Goal: Task Accomplishment & Management: Manage account settings

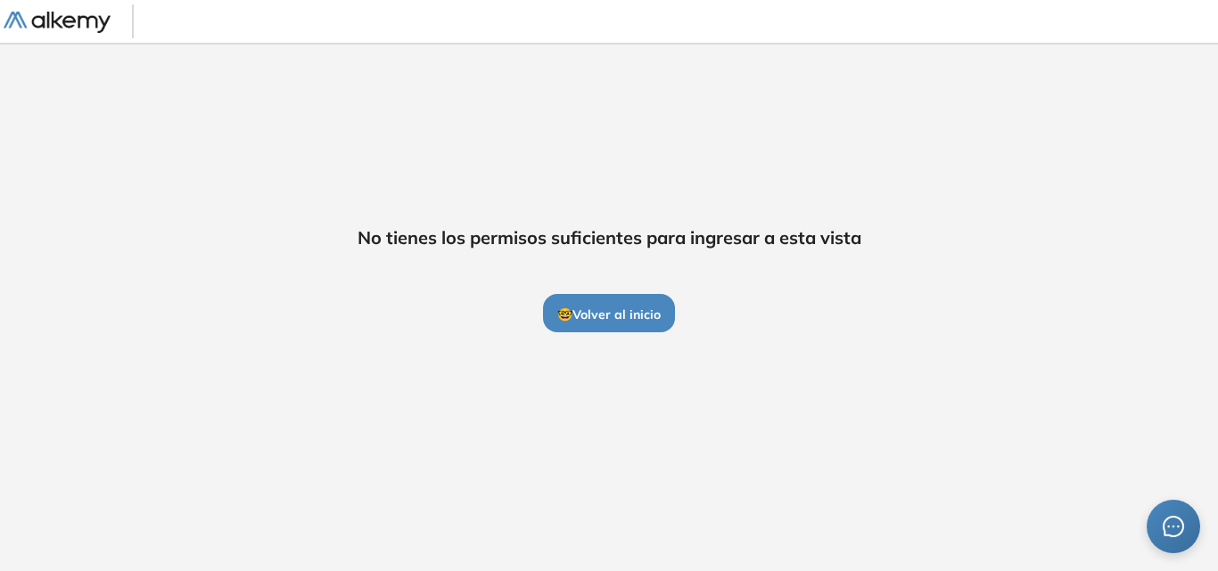
click at [651, 317] on span "🤓 Volver al inicio" at bounding box center [608, 315] width 103 height 16
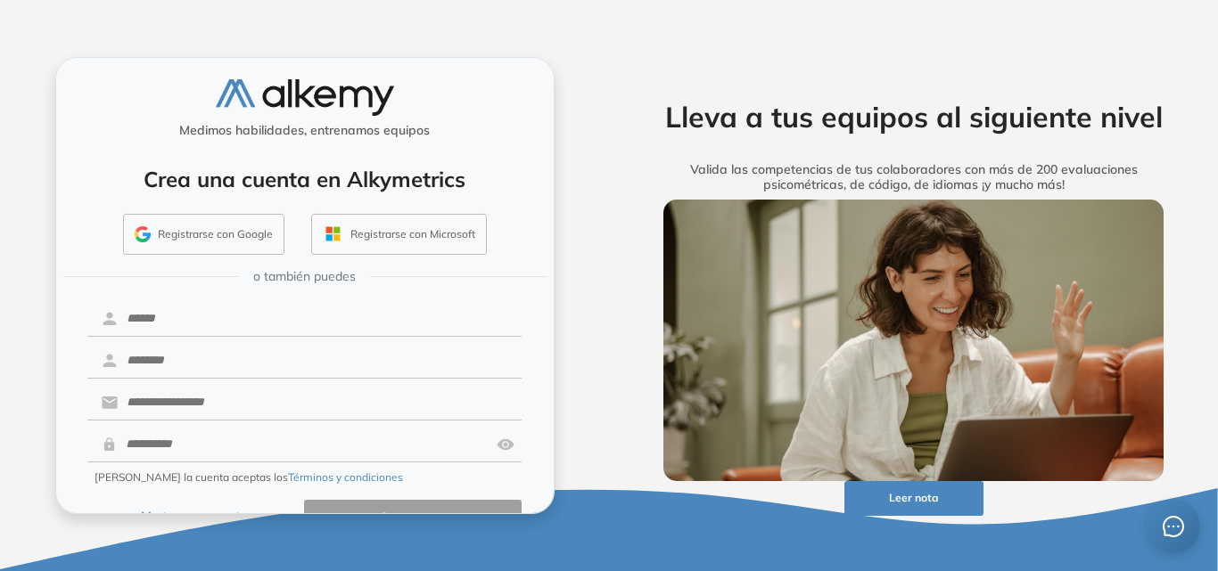
scroll to position [42, 0]
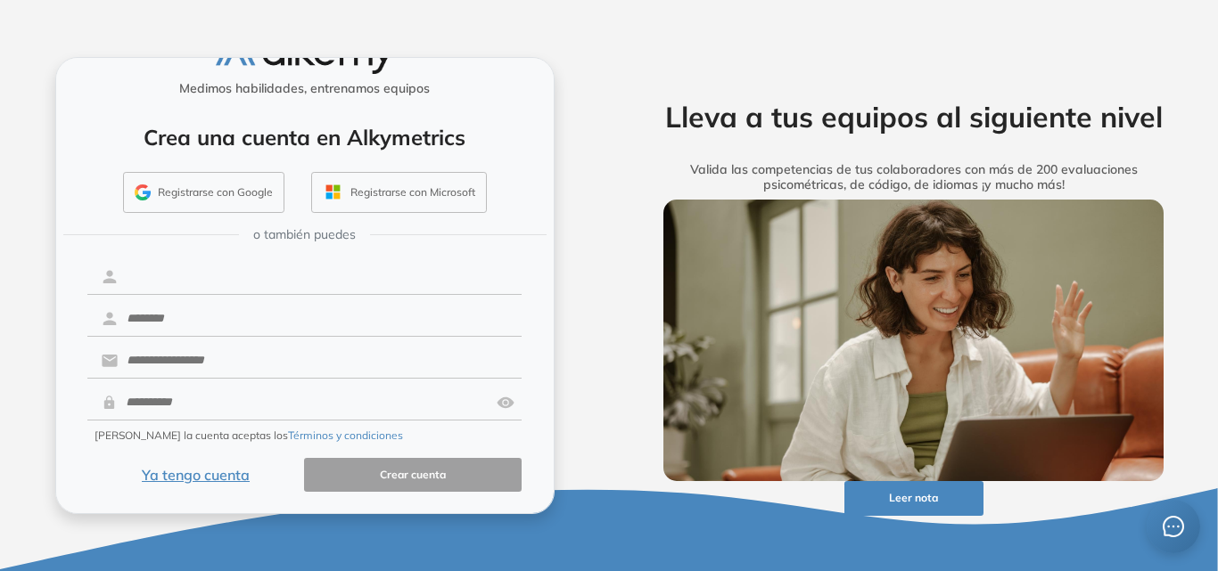
click at [154, 284] on input "text" at bounding box center [320, 277] width 404 height 34
click at [78, 218] on div "Registrarse con Google Registrarse con Microsoft" at bounding box center [305, 196] width 478 height 48
click at [217, 471] on button "Ya tengo cuenta" at bounding box center [196, 475] width 218 height 35
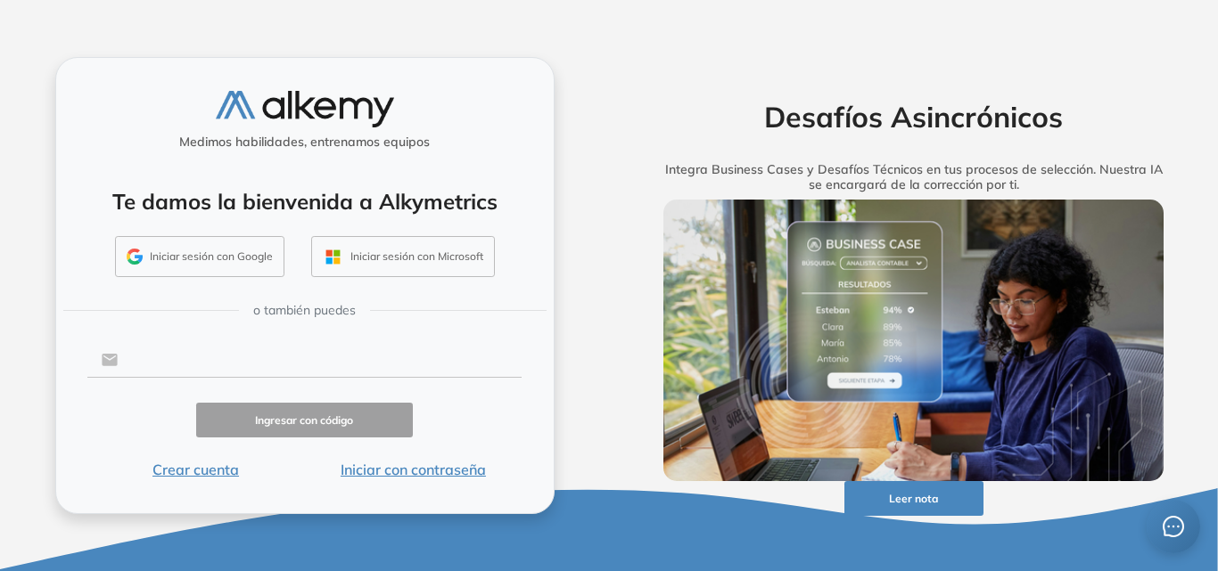
click at [260, 356] on input "text" at bounding box center [320, 360] width 404 height 34
type input "**********"
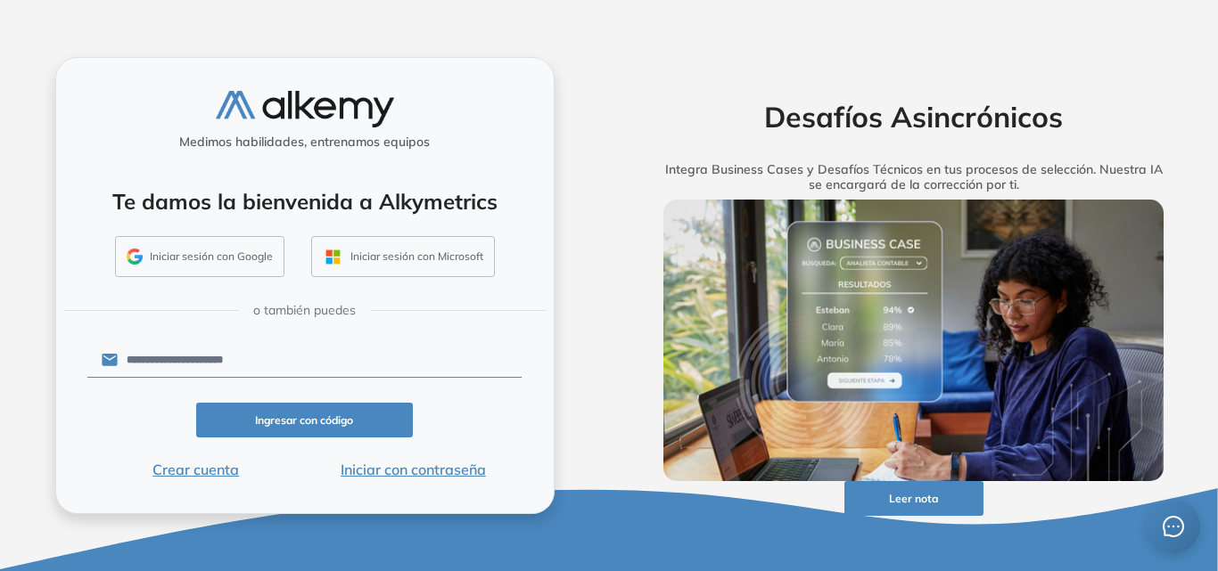
click at [312, 425] on button "Ingresar con código" at bounding box center [305, 420] width 218 height 35
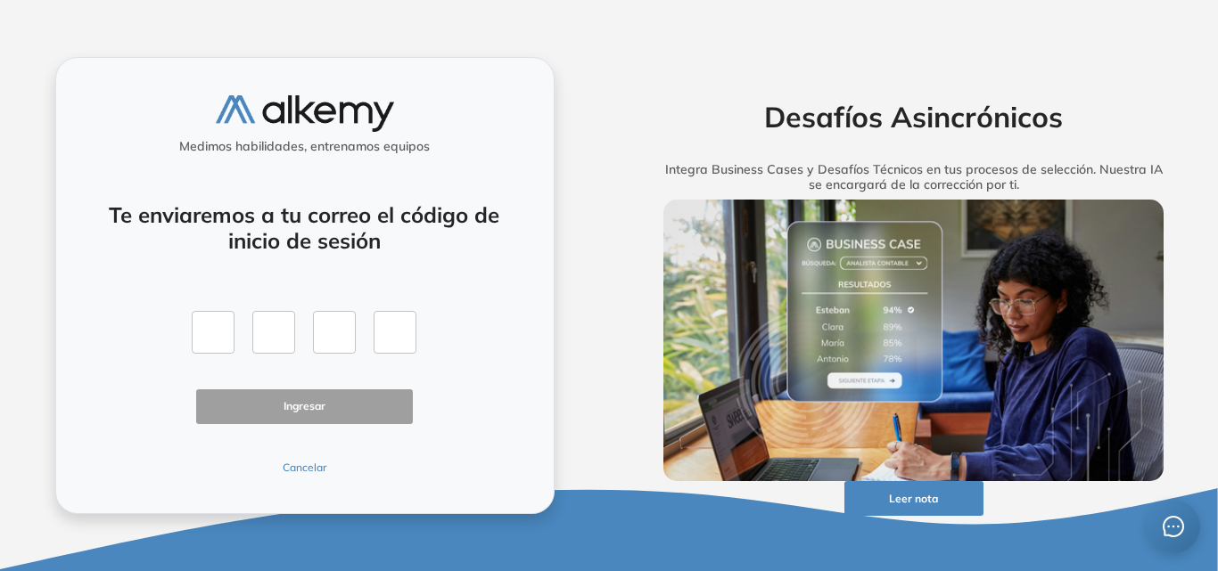
click at [312, 455] on div "Te enviaremos a tu correo el código de inicio de sesión Ingresar Cancelar" at bounding box center [304, 328] width 435 height 294
click at [312, 463] on button "Cancelar" at bounding box center [305, 468] width 218 height 16
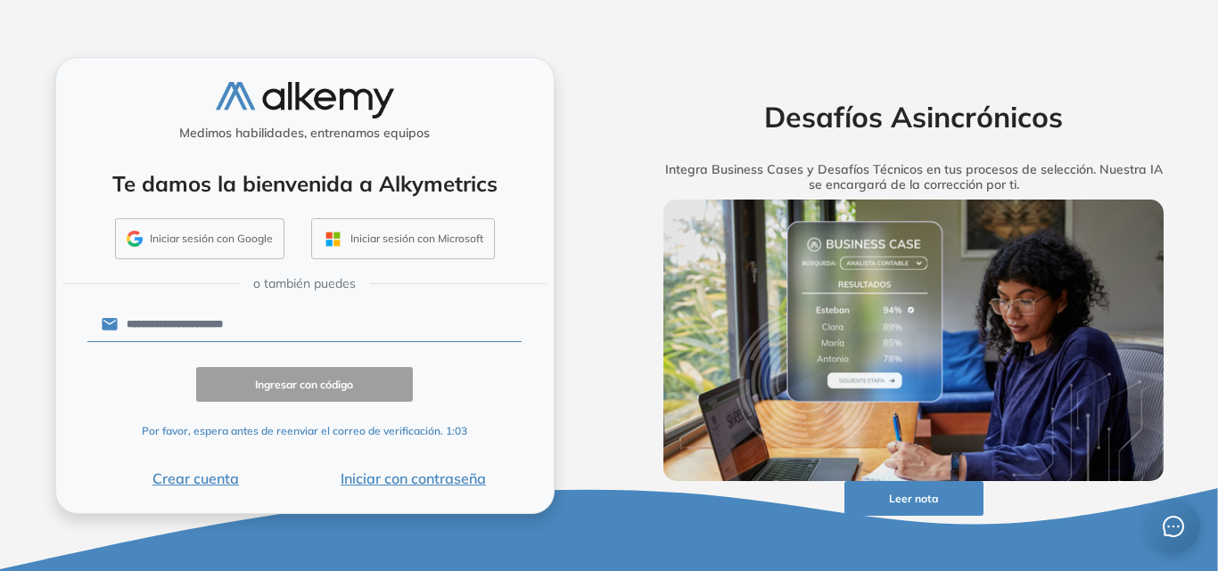
click at [423, 480] on button "Iniciar con contraseña" at bounding box center [413, 478] width 218 height 21
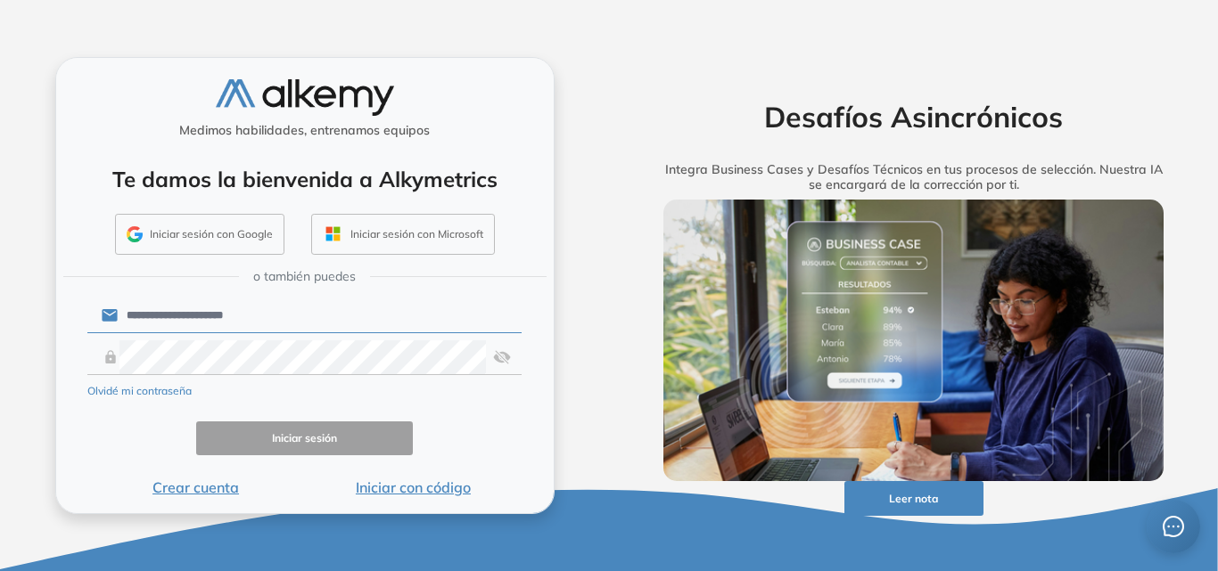
click at [251, 309] on input "**********" at bounding box center [320, 316] width 404 height 34
click button "Iniciar sesión" at bounding box center [305, 439] width 218 height 35
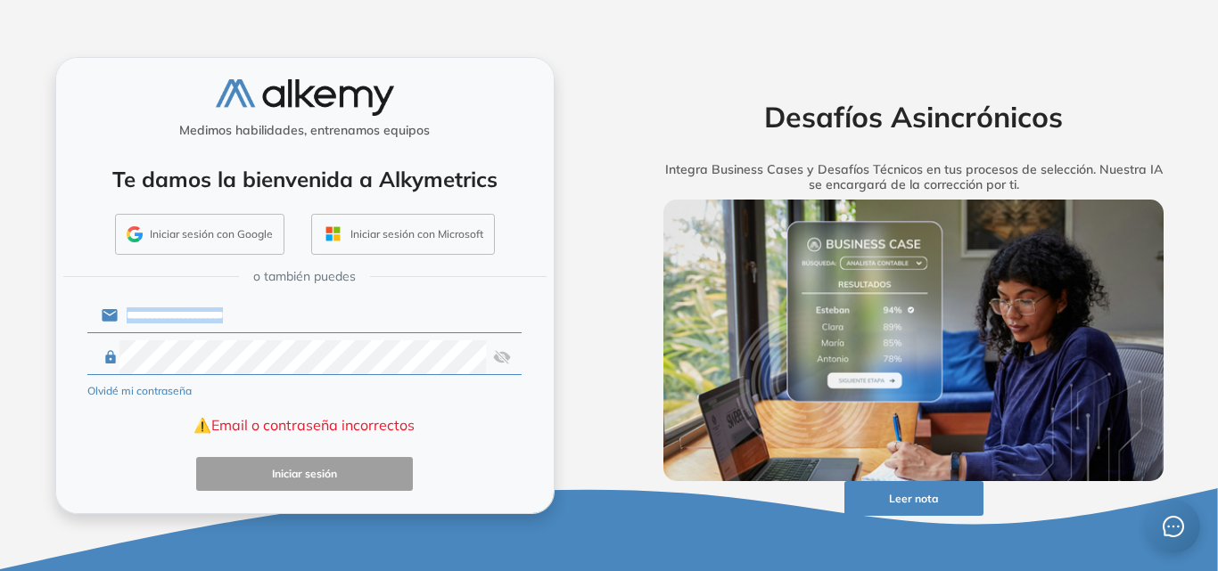
drag, startPoint x: 398, startPoint y: 374, endPoint x: 124, endPoint y: 337, distance: 276.2
click at [103, 332] on form "**********" at bounding box center [304, 415] width 435 height 240
click at [43, 346] on div "**********" at bounding box center [304, 285] width 609 height 571
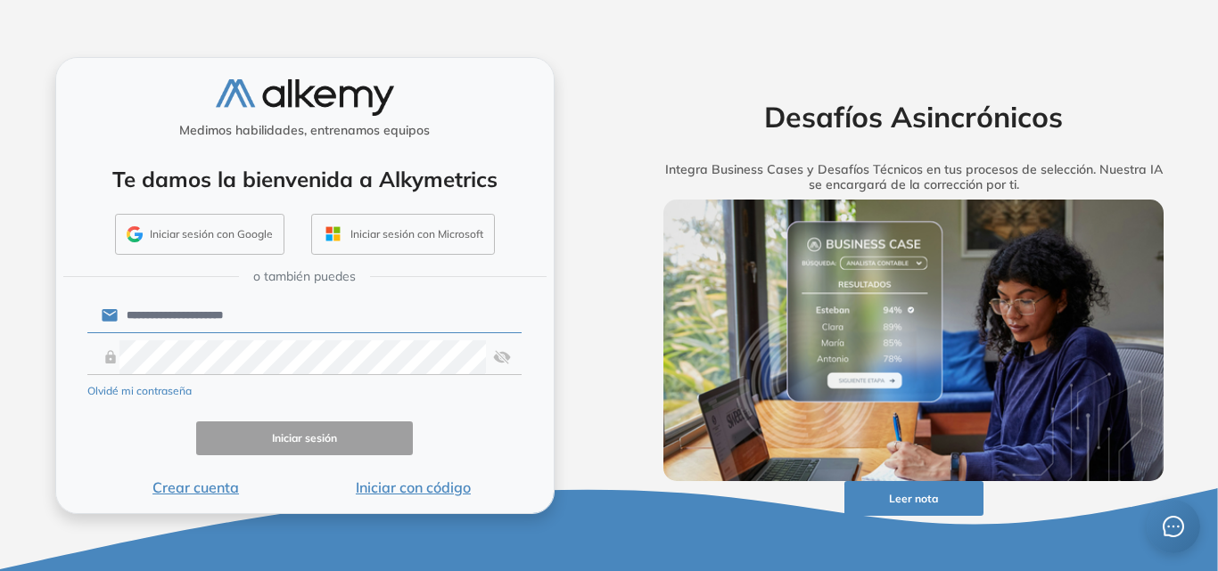
drag, startPoint x: 806, startPoint y: 115, endPoint x: 701, endPoint y: 125, distance: 105.7
drag, startPoint x: 701, startPoint y: 125, endPoint x: 676, endPoint y: 126, distance: 25.0
click at [676, 126] on div "Desafíos Asincrónicos Integra Business Cases y Desafíos Técnicos en tus proceso…" at bounding box center [914, 138] width 556 height 121
drag, startPoint x: 667, startPoint y: 123, endPoint x: 639, endPoint y: 126, distance: 27.8
click at [659, 123] on div "Desafíos Asincrónicos Integra Business Cases y Desafíos Técnicos en tus proceso…" at bounding box center [914, 138] width 556 height 121
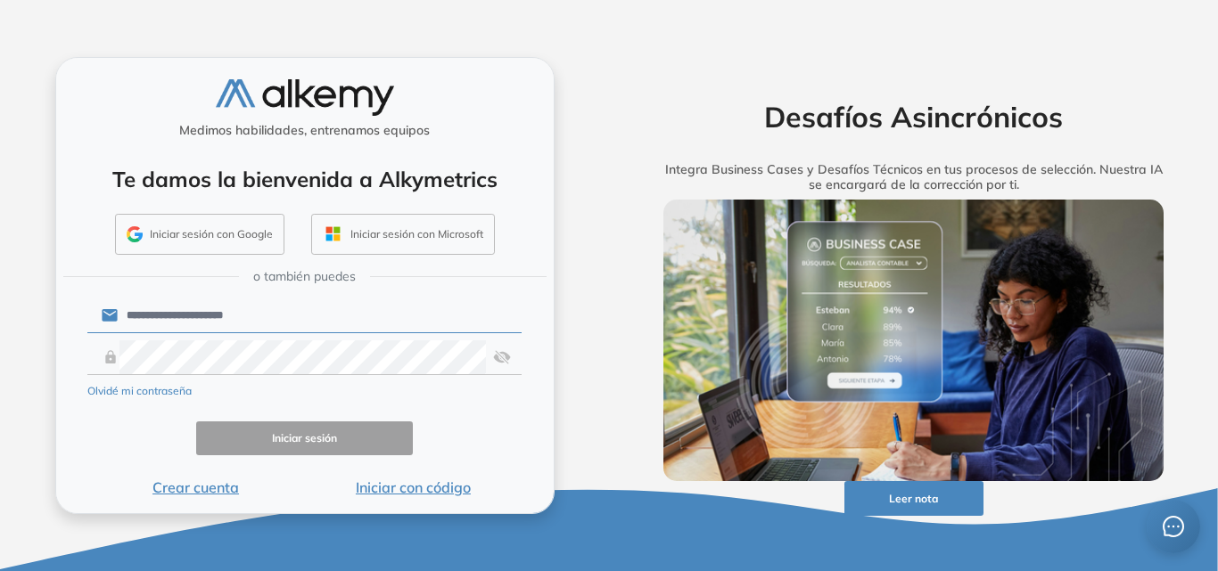
click at [714, 310] on div "Desafíos Asincrónicos Integra Business Cases y Desafíos Técnicos en tus proceso…" at bounding box center [914, 285] width 571 height 457
drag, startPoint x: 711, startPoint y: 266, endPoint x: 677, endPoint y: 259, distance: 35.3
click at [677, 259] on div "Desafíos Asincrónicos Integra Business Cases y Desafíos Técnicos en tus proceso…" at bounding box center [914, 285] width 571 height 457
click at [497, 417] on form "**********" at bounding box center [304, 397] width 435 height 204
click at [338, 445] on button "Iniciar sesión" at bounding box center [305, 439] width 218 height 35
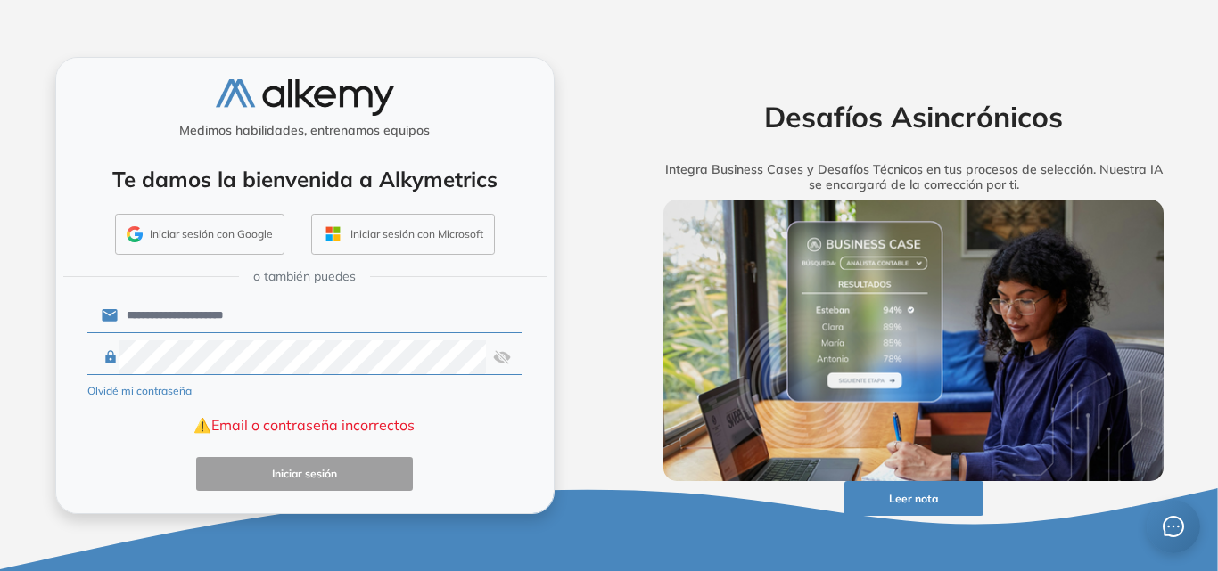
drag, startPoint x: 651, startPoint y: 310, endPoint x: 586, endPoint y: 205, distance: 123.7
click at [610, 283] on div "Desafíos Asincrónicos Integra Business Cases y Desafíos Técnicos en tus proceso…" at bounding box center [913, 285] width 609 height 571
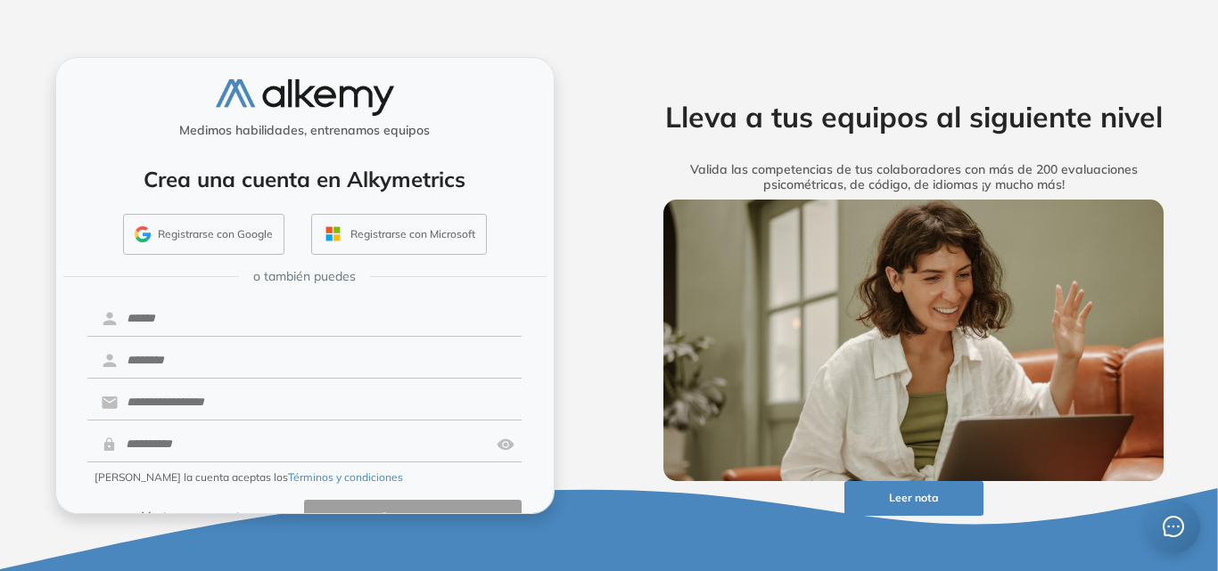
scroll to position [42, 0]
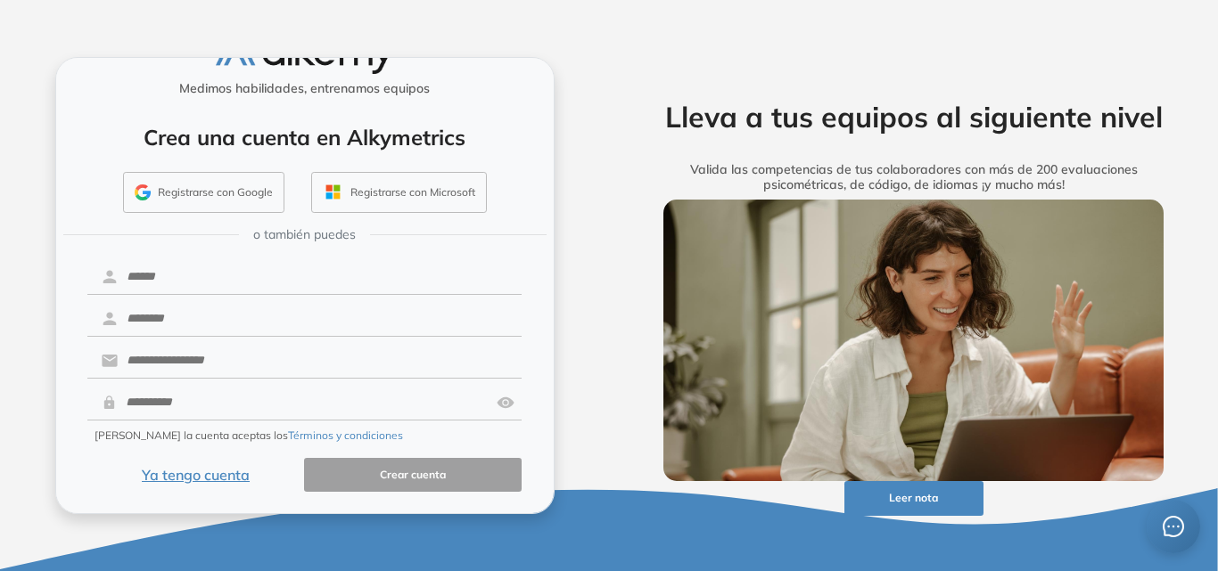
click at [208, 477] on button "Ya tengo cuenta" at bounding box center [196, 475] width 218 height 35
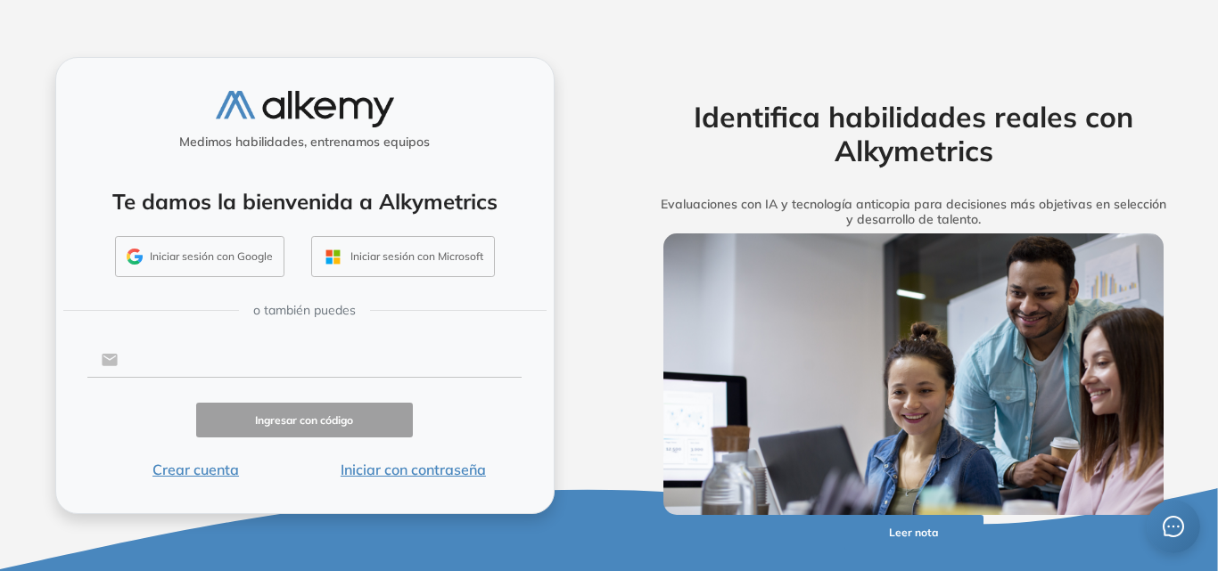
click at [396, 366] on input "text" at bounding box center [320, 360] width 404 height 34
type input "**********"
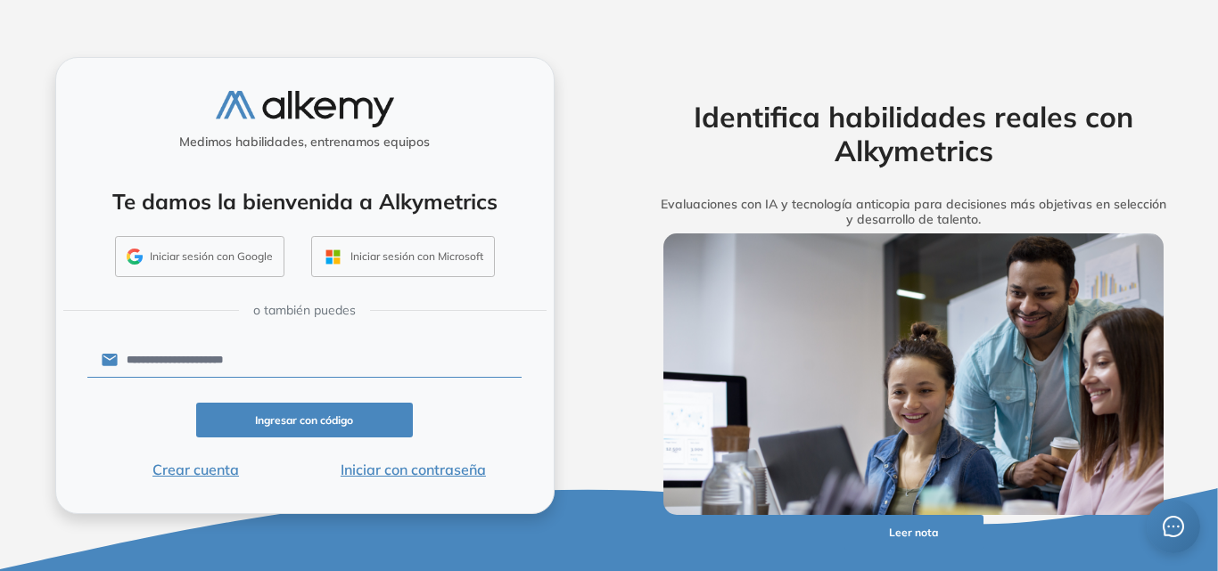
click at [338, 423] on button "Ingresar con código" at bounding box center [305, 420] width 218 height 35
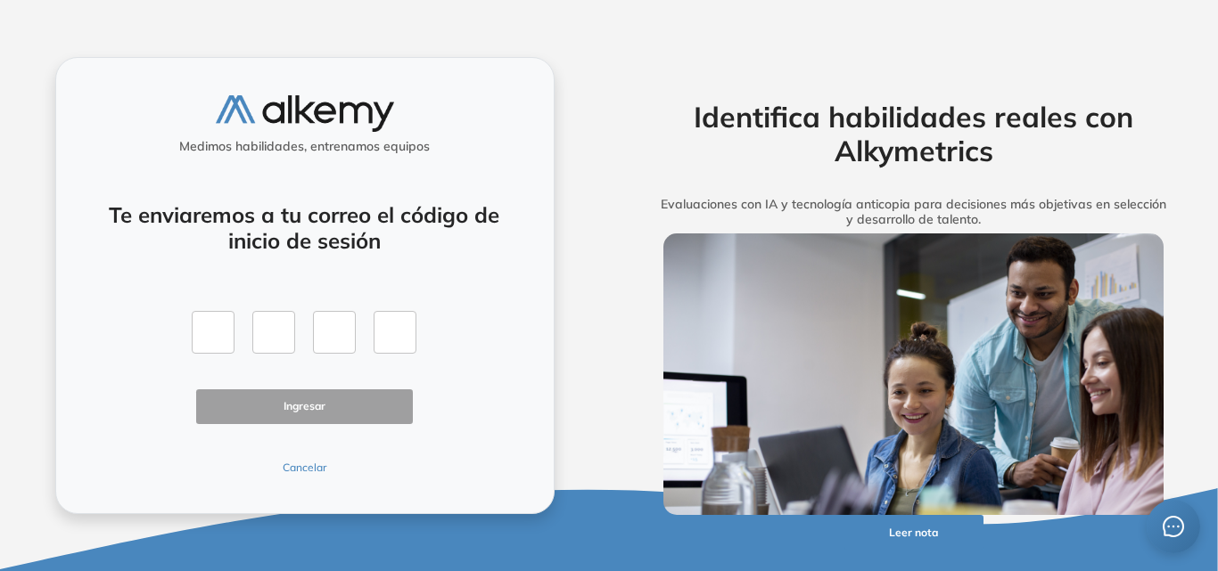
drag, startPoint x: 584, startPoint y: 124, endPoint x: 519, endPoint y: 101, distance: 69.1
click at [520, 100] on div "Medimos habilidades, entrenamos equipos" at bounding box center [304, 128] width 483 height 66
drag, startPoint x: 678, startPoint y: 268, endPoint x: 623, endPoint y: 255, distance: 56.9
click at [614, 262] on div "Identifica habilidades reales con Alkymetrics Evaluaciones con IA y tecnología …" at bounding box center [913, 285] width 609 height 571
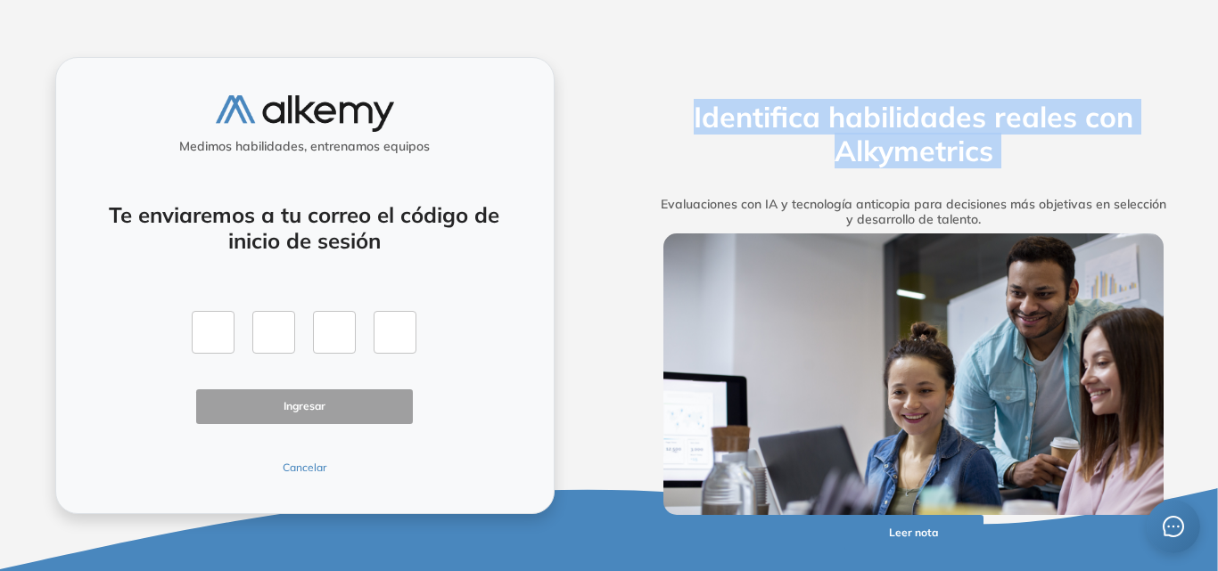
drag, startPoint x: 652, startPoint y: 242, endPoint x: 903, endPoint y: 338, distance: 268.9
click at [903, 338] on div "Identifica habilidades reales con Alkymetrics Evaluaciones con IA y tecnología …" at bounding box center [914, 285] width 571 height 457
click at [922, 227] on h5 "Evaluaciones con IA y tecnología anticopia para decisiones más objetivas en sel…" at bounding box center [914, 212] width 556 height 30
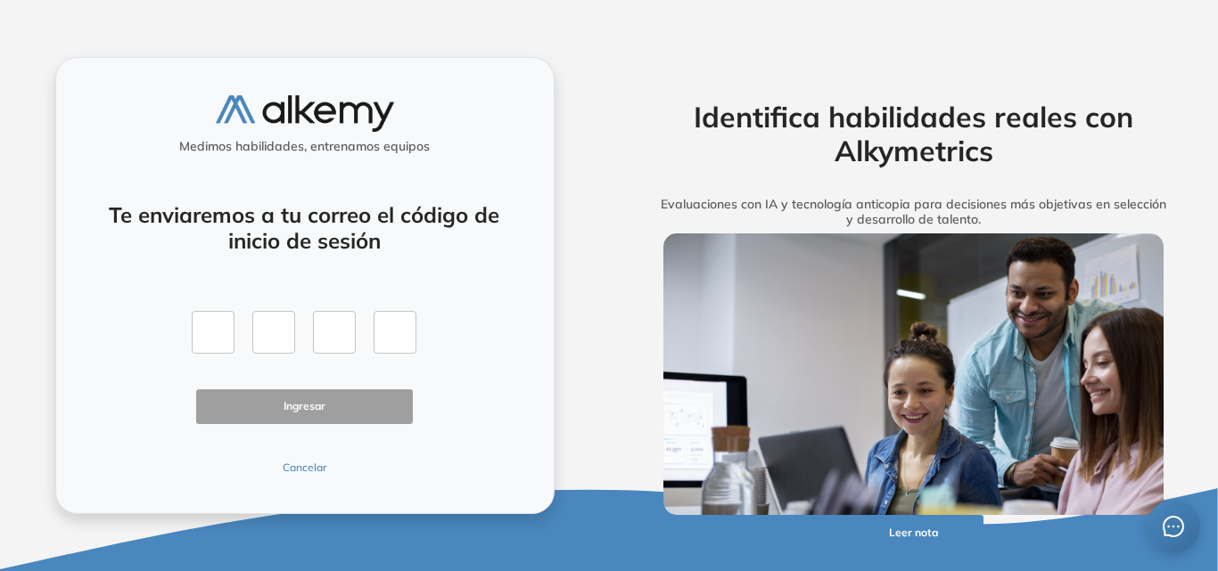
drag, startPoint x: 852, startPoint y: 138, endPoint x: 754, endPoint y: 147, distance: 98.5
click at [756, 146] on h2 "Identifica habilidades reales con Alkymetrics" at bounding box center [914, 134] width 556 height 69
drag, startPoint x: 631, startPoint y: 53, endPoint x: 503, endPoint y: 43, distance: 128.8
drag, startPoint x: 503, startPoint y: 43, endPoint x: 417, endPoint y: 23, distance: 87.8
click at [417, 23] on div "Medimos habilidades, entrenamos equipos Te enviaremos a tu correo el código de …" at bounding box center [304, 285] width 609 height 571
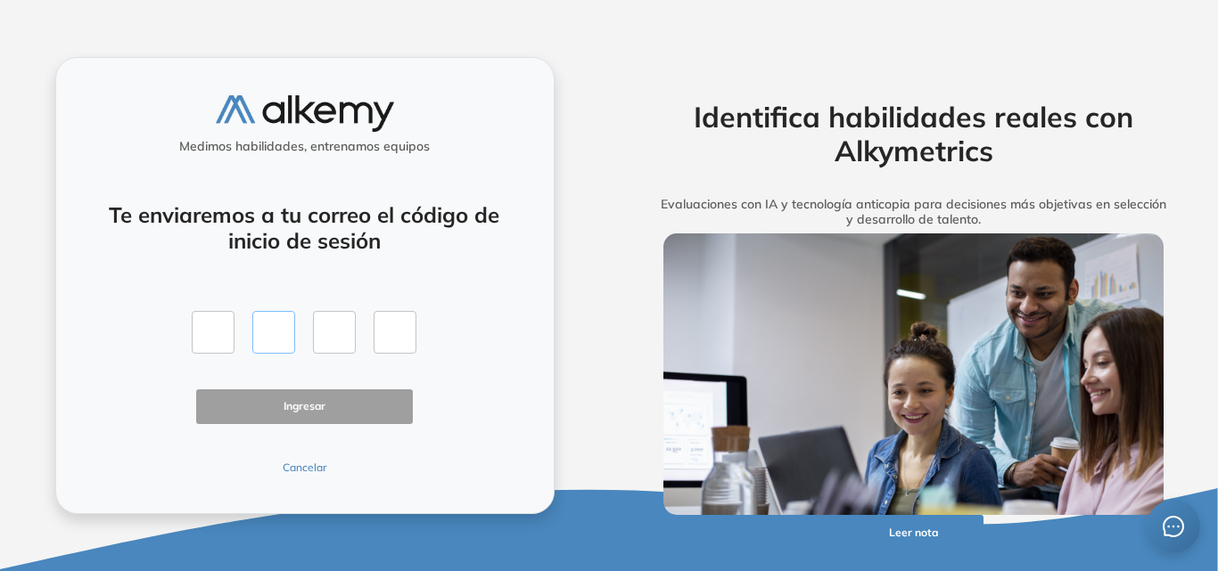
click at [259, 334] on input "text" at bounding box center [273, 332] width 43 height 43
click at [180, 332] on div "Te enviaremos a tu correo el código de inicio de sesión Ingresar Cancelar" at bounding box center [304, 328] width 435 height 294
click at [199, 330] on input "text" at bounding box center [213, 332] width 43 height 43
drag, startPoint x: 612, startPoint y: 271, endPoint x: 571, endPoint y: 271, distance: 41.0
click at [571, 271] on div "Medimos habilidades, entrenamos equipos Te enviaremos a tu correo el código de …" at bounding box center [304, 285] width 609 height 571
